Goal: Contribute content

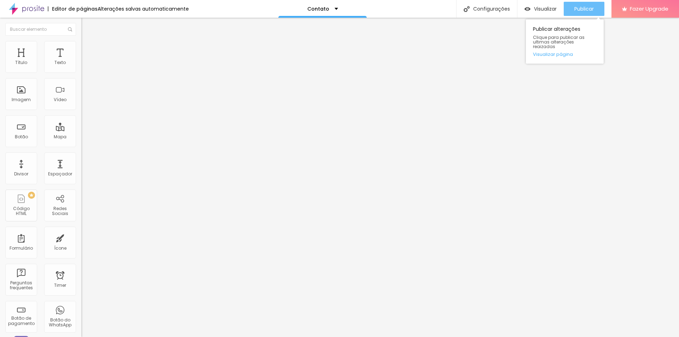
click at [586, 10] on span "Publicar" at bounding box center [583, 9] width 19 height 6
click at [582, 6] on span "Publicar" at bounding box center [583, 9] width 19 height 6
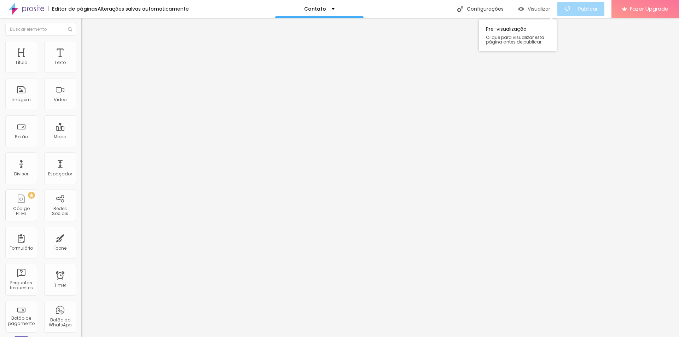
click at [524, 6] on img "button" at bounding box center [521, 9] width 6 height 6
click at [81, 66] on input "Alboom [GEOGRAPHIC_DATA]" at bounding box center [123, 62] width 85 height 7
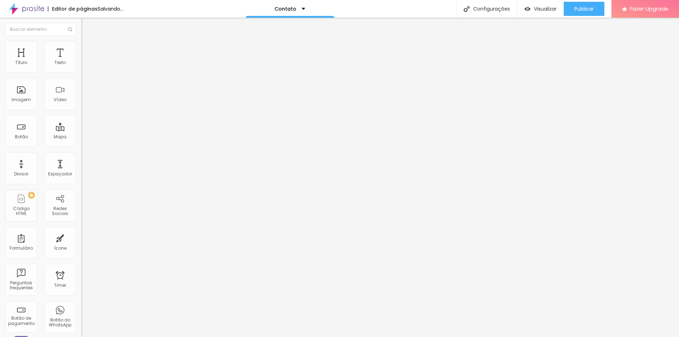
type input "[PERSON_NAME] Fotografia"
click at [81, 50] on ul "Conteúdo Estilo Avançado" at bounding box center [121, 44] width 81 height 21
click at [81, 46] on ul "Conteúdo Estilo Avançado" at bounding box center [121, 44] width 81 height 21
click at [81, 48] on img at bounding box center [84, 51] width 6 height 6
click at [87, 27] on div "Editar Mapa" at bounding box center [107, 26] width 40 height 6
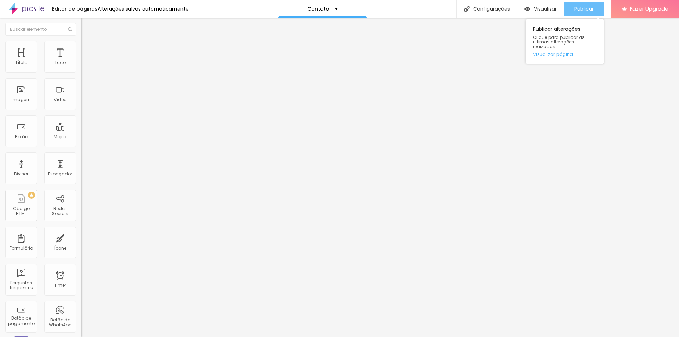
click at [581, 6] on span "Publicar" at bounding box center [583, 9] width 19 height 6
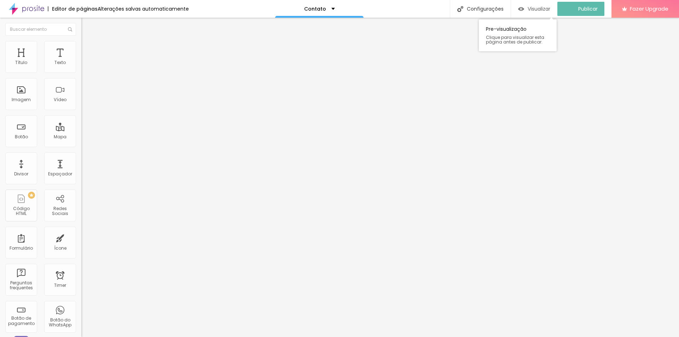
click at [536, 8] on span "Visualizar" at bounding box center [539, 9] width 23 height 6
